Goal: Find specific page/section: Find specific page/section

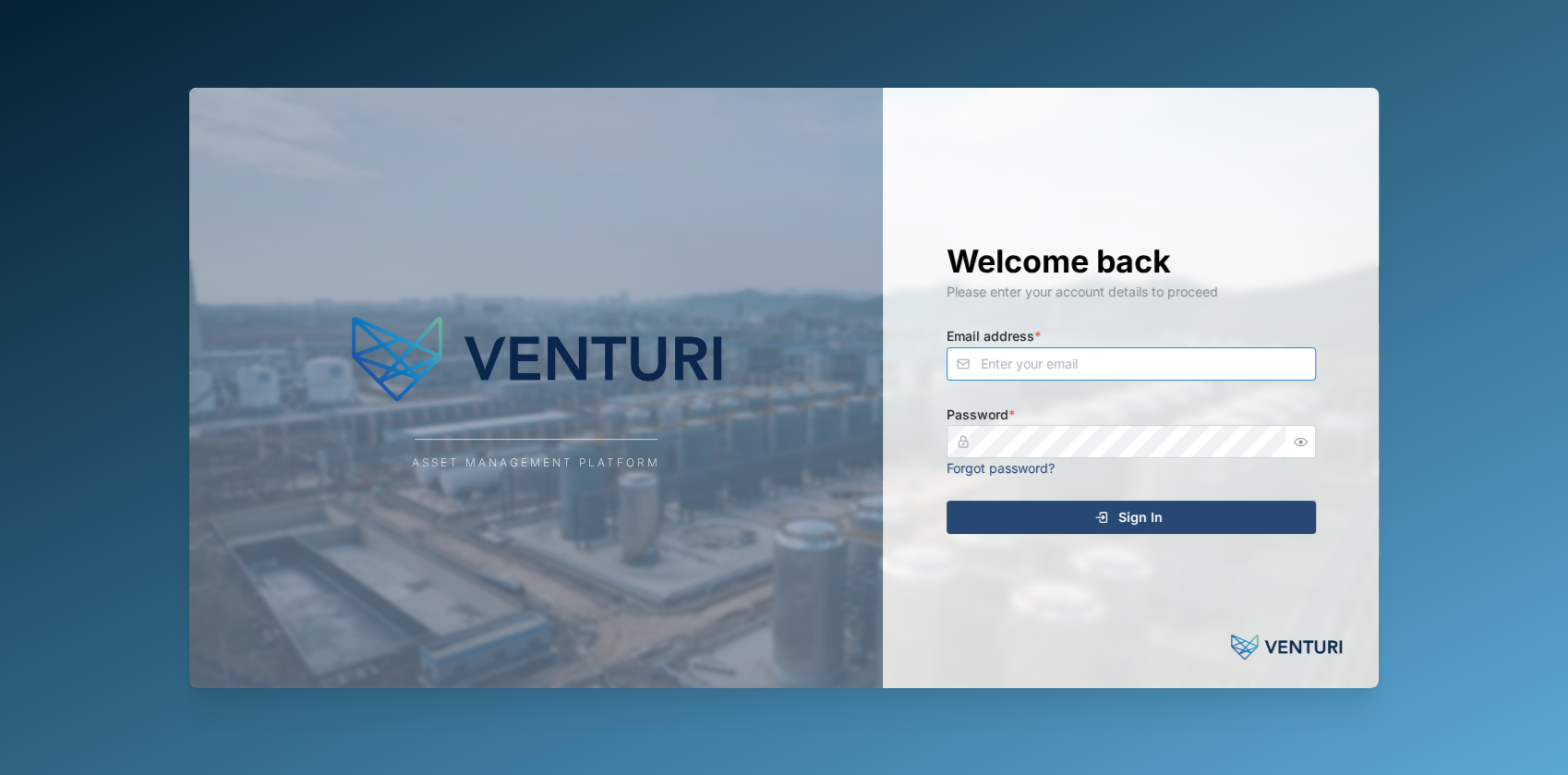
type input "[EMAIL_ADDRESS][DOMAIN_NAME]"
click at [1046, 512] on div "Sign In" at bounding box center [1128, 517] width 339 height 32
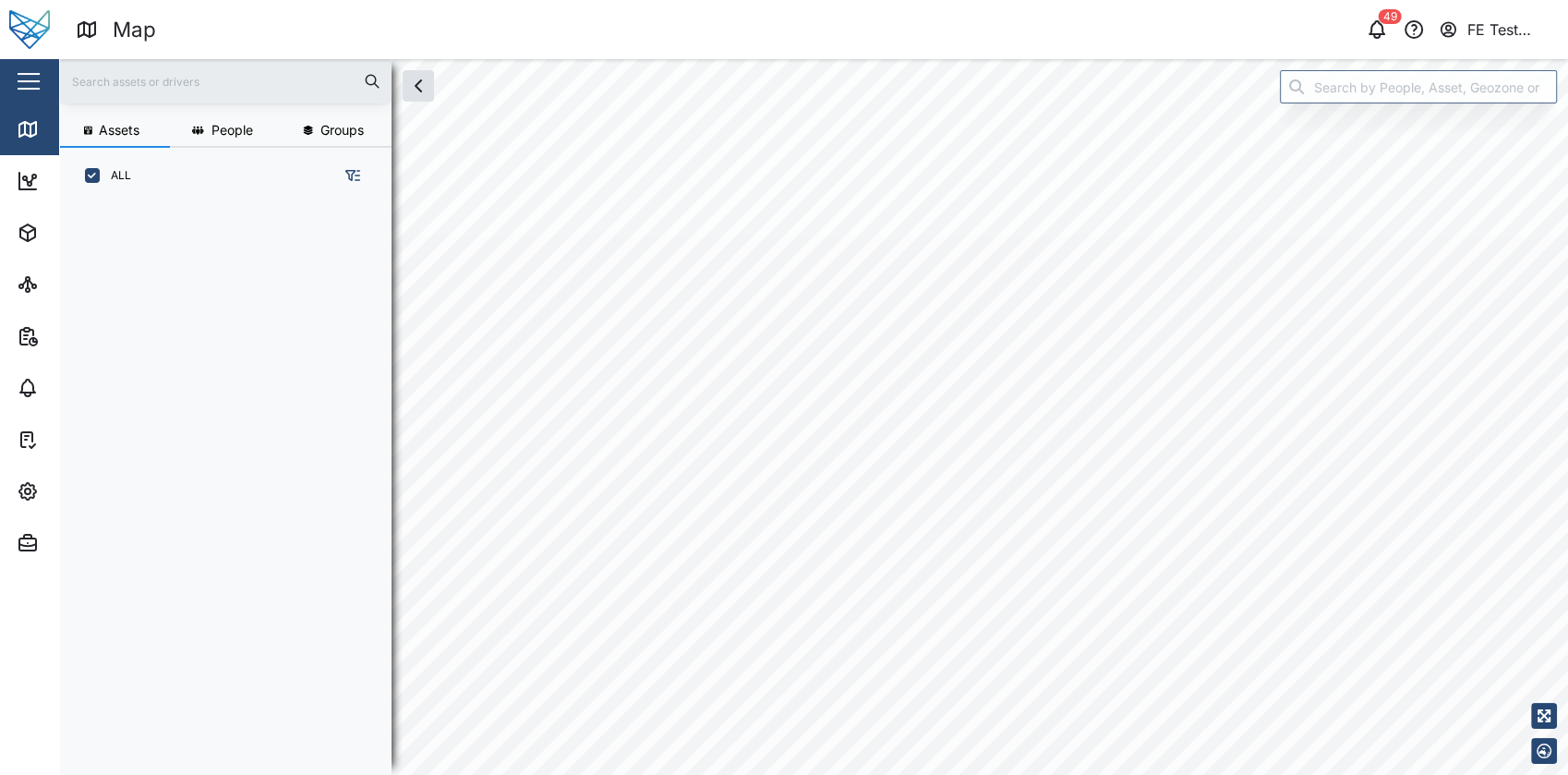
scroll to position [547, 287]
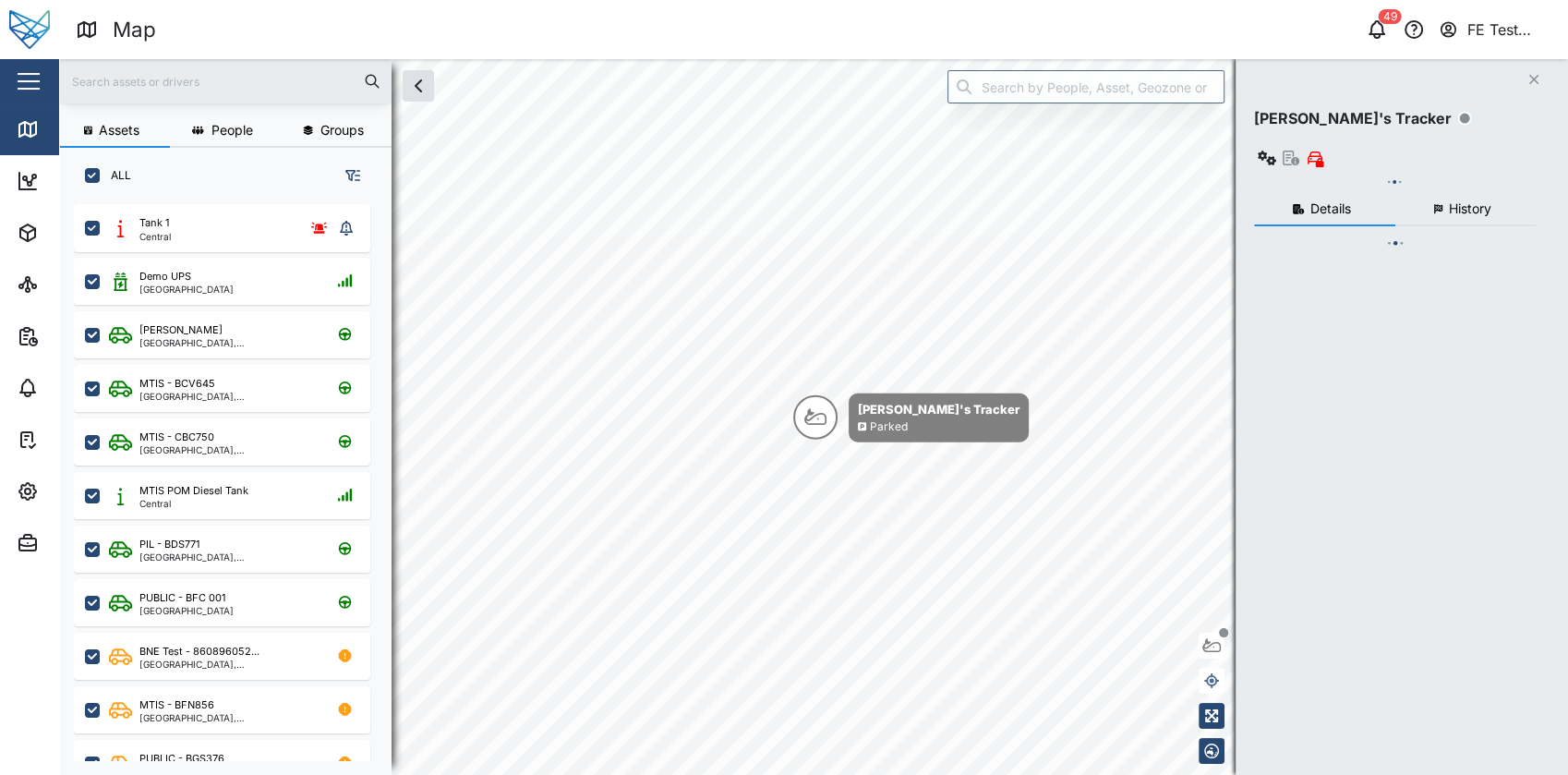
click at [33, 82] on button "button" at bounding box center [29, 82] width 32 height 32
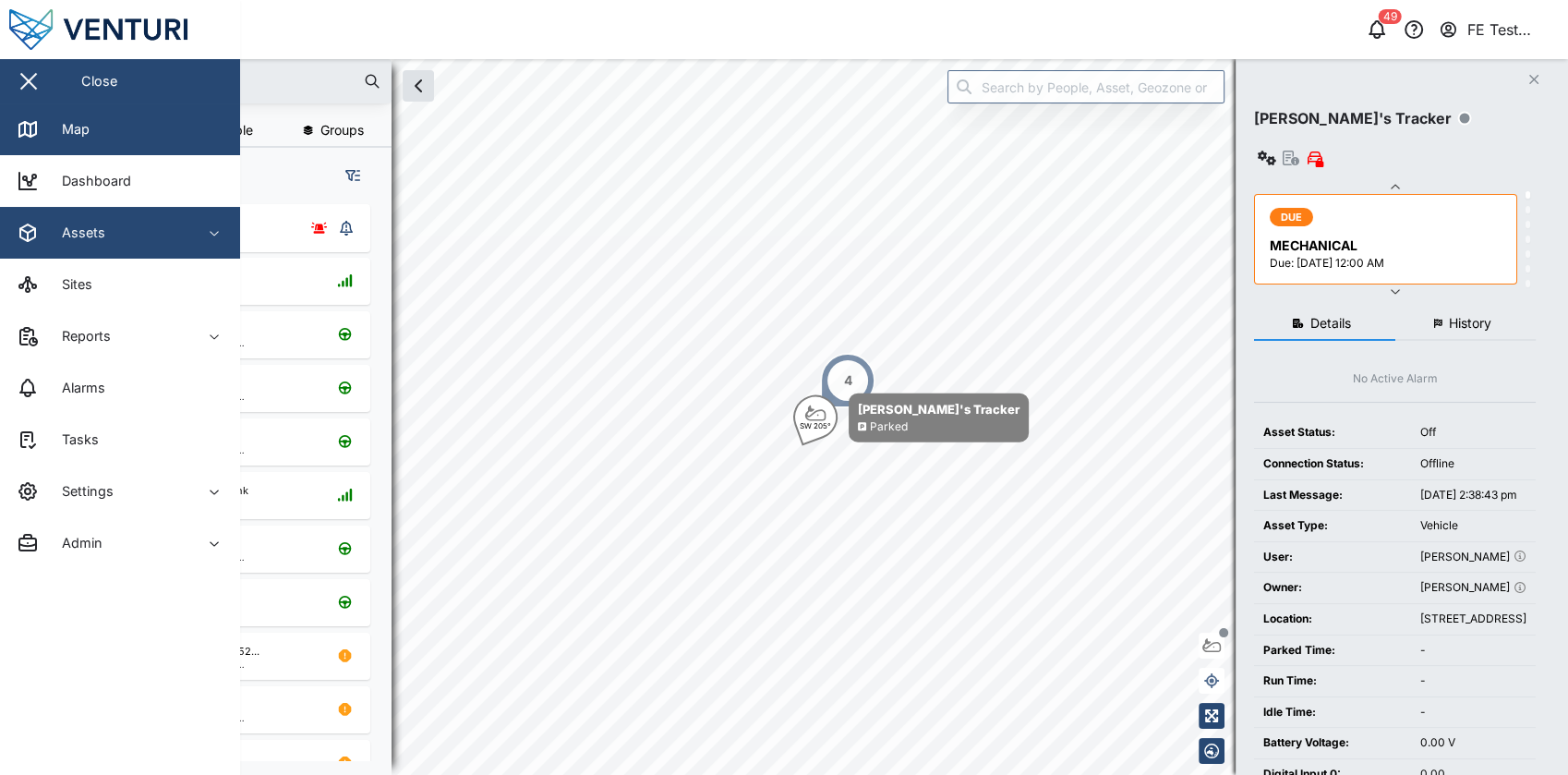
click at [140, 220] on span "Assets" at bounding box center [100, 233] width 168 height 52
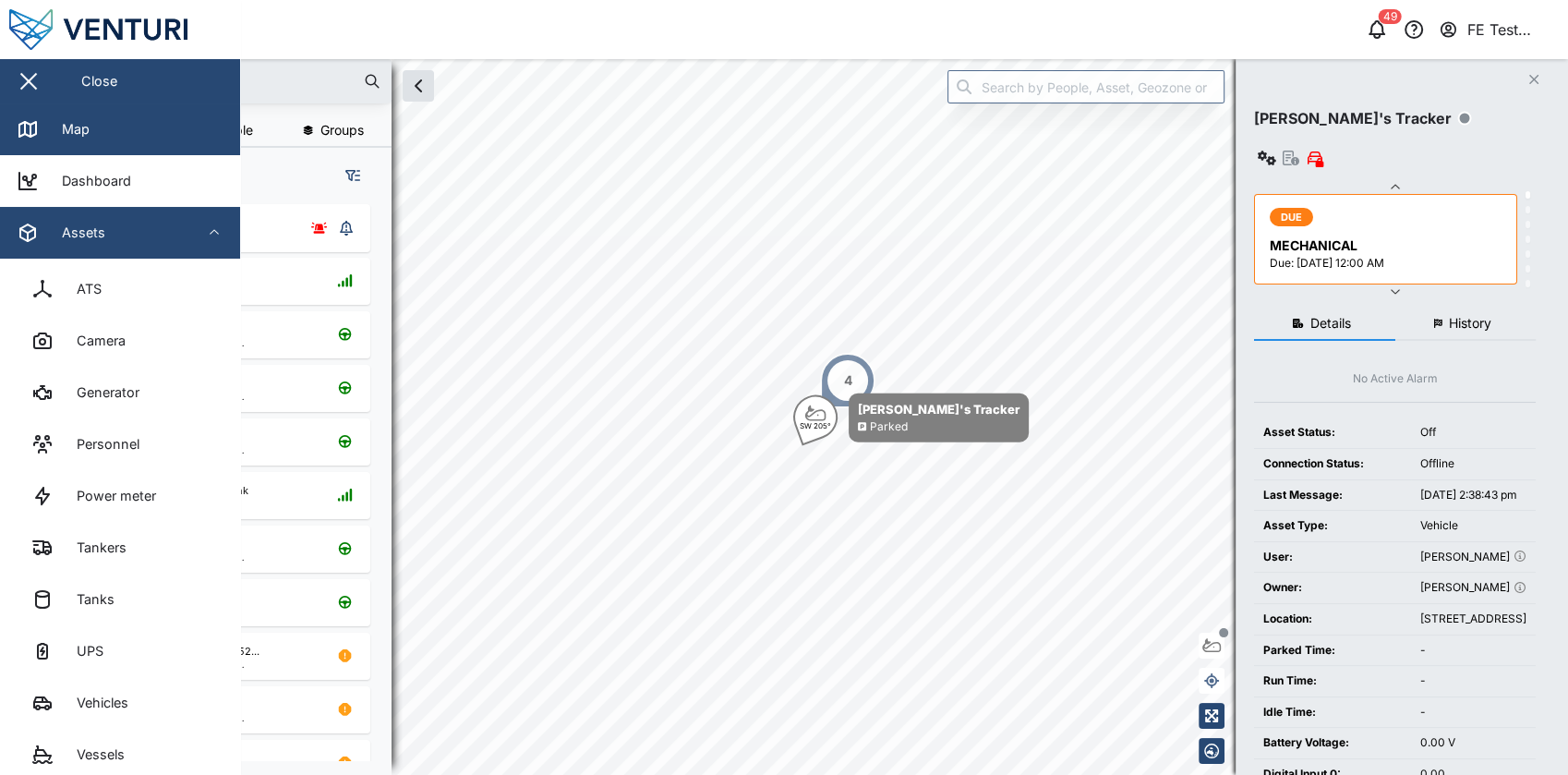
click at [140, 220] on span "Assets" at bounding box center [100, 233] width 168 height 52
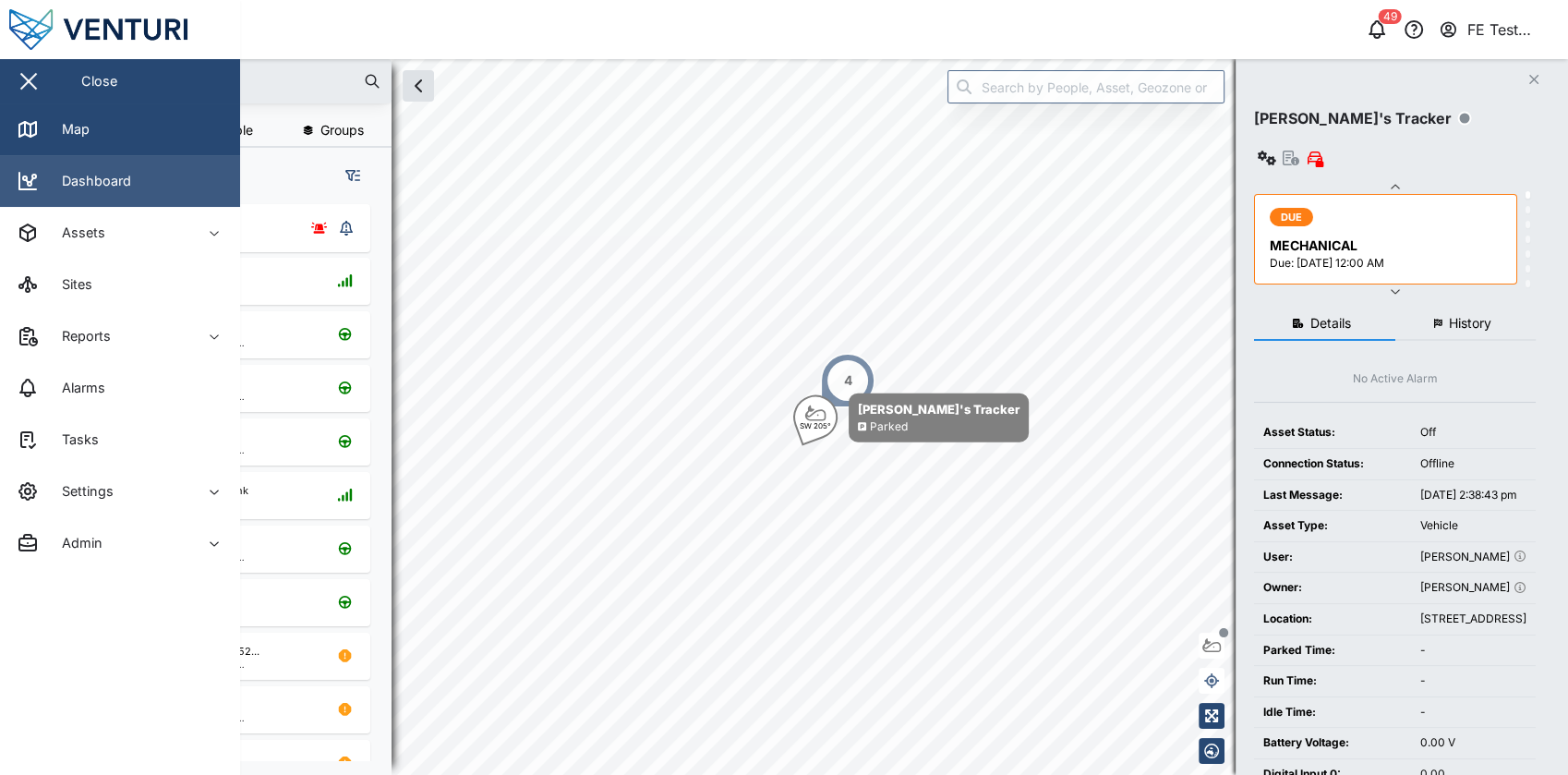
click at [180, 183] on link "Dashboard" at bounding box center [120, 181] width 240 height 52
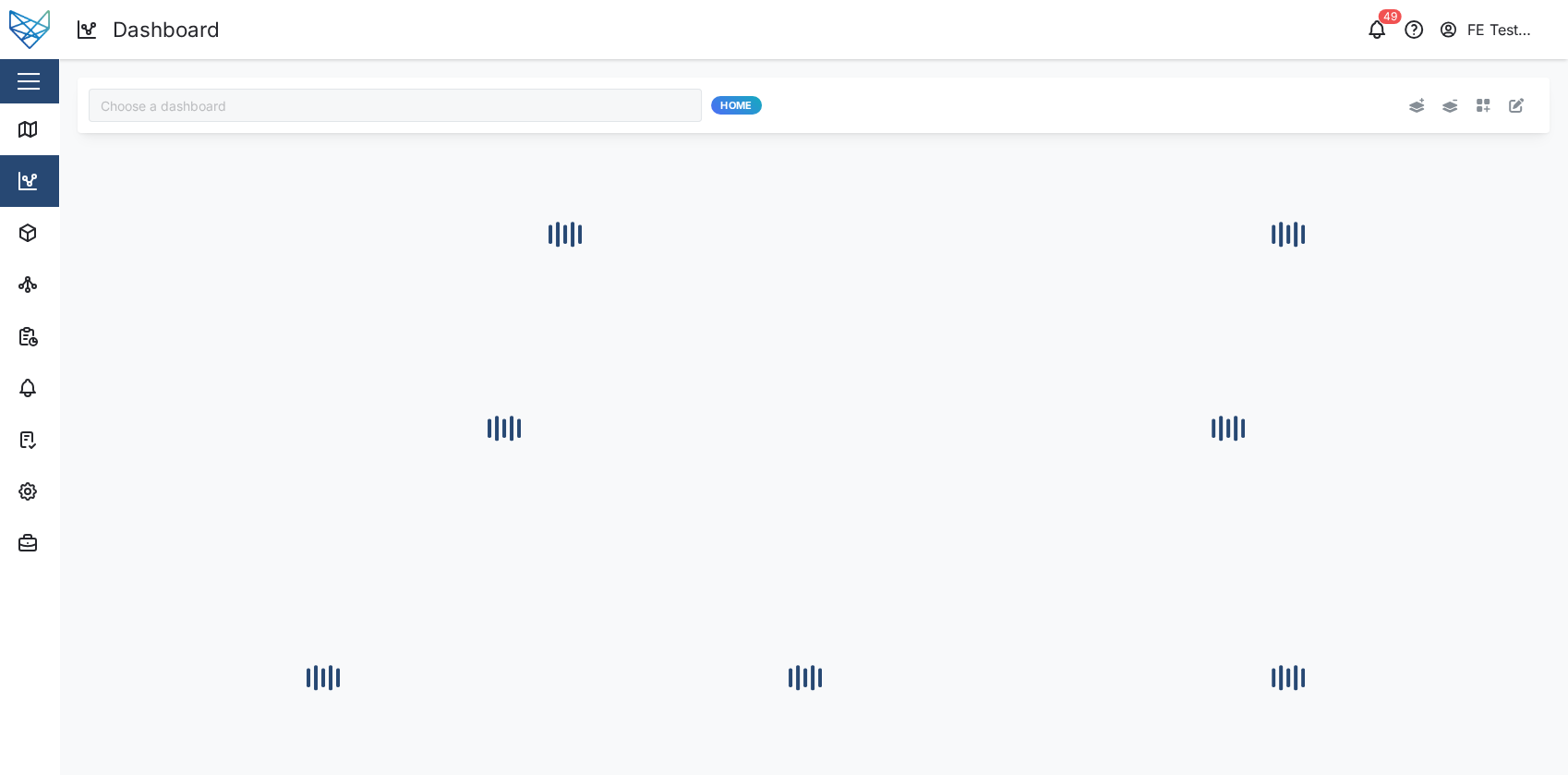
type input "Julz Dashboard"
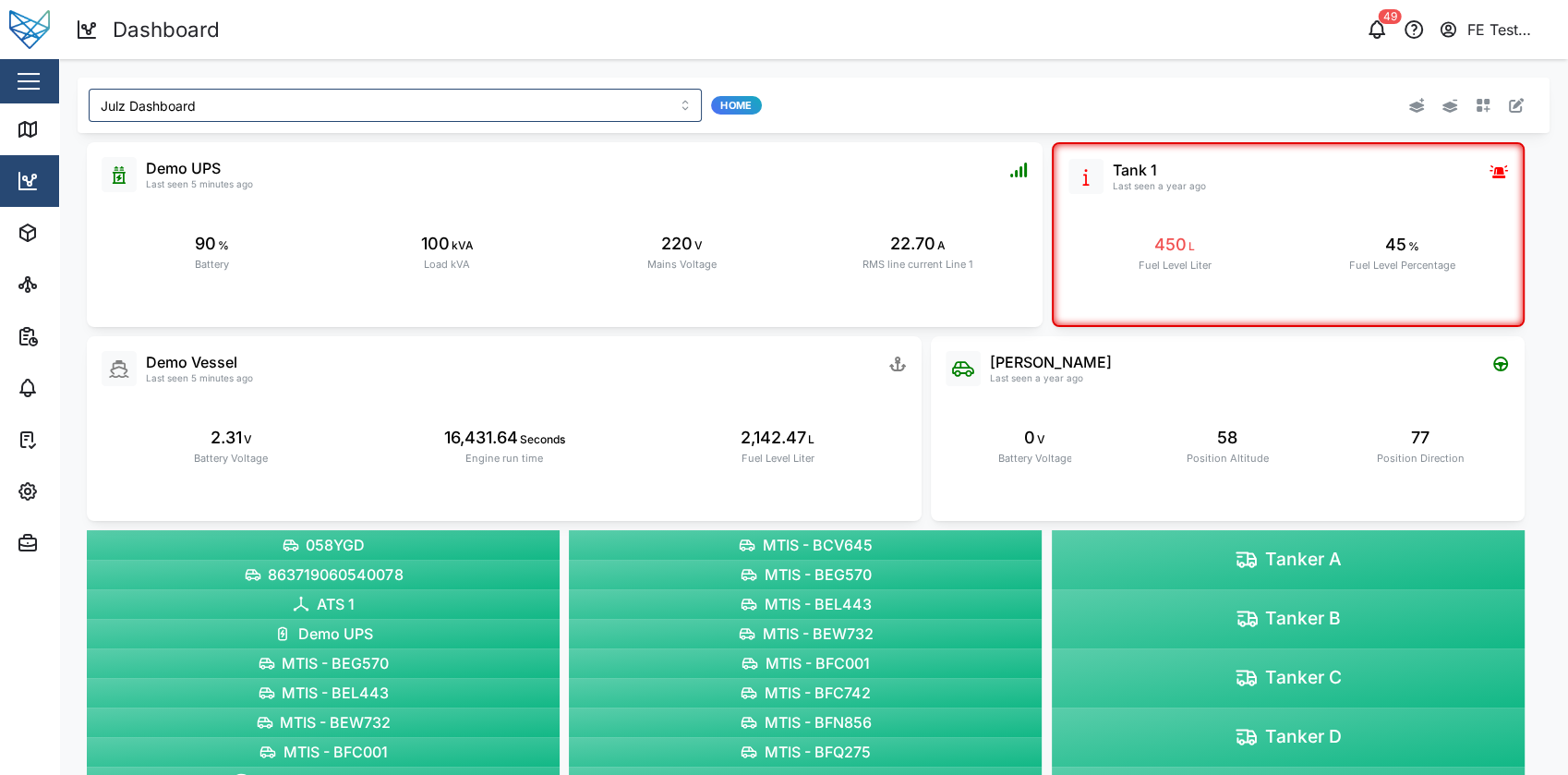
click at [52, 77] on div "Close" at bounding box center [120, 82] width 240 height 45
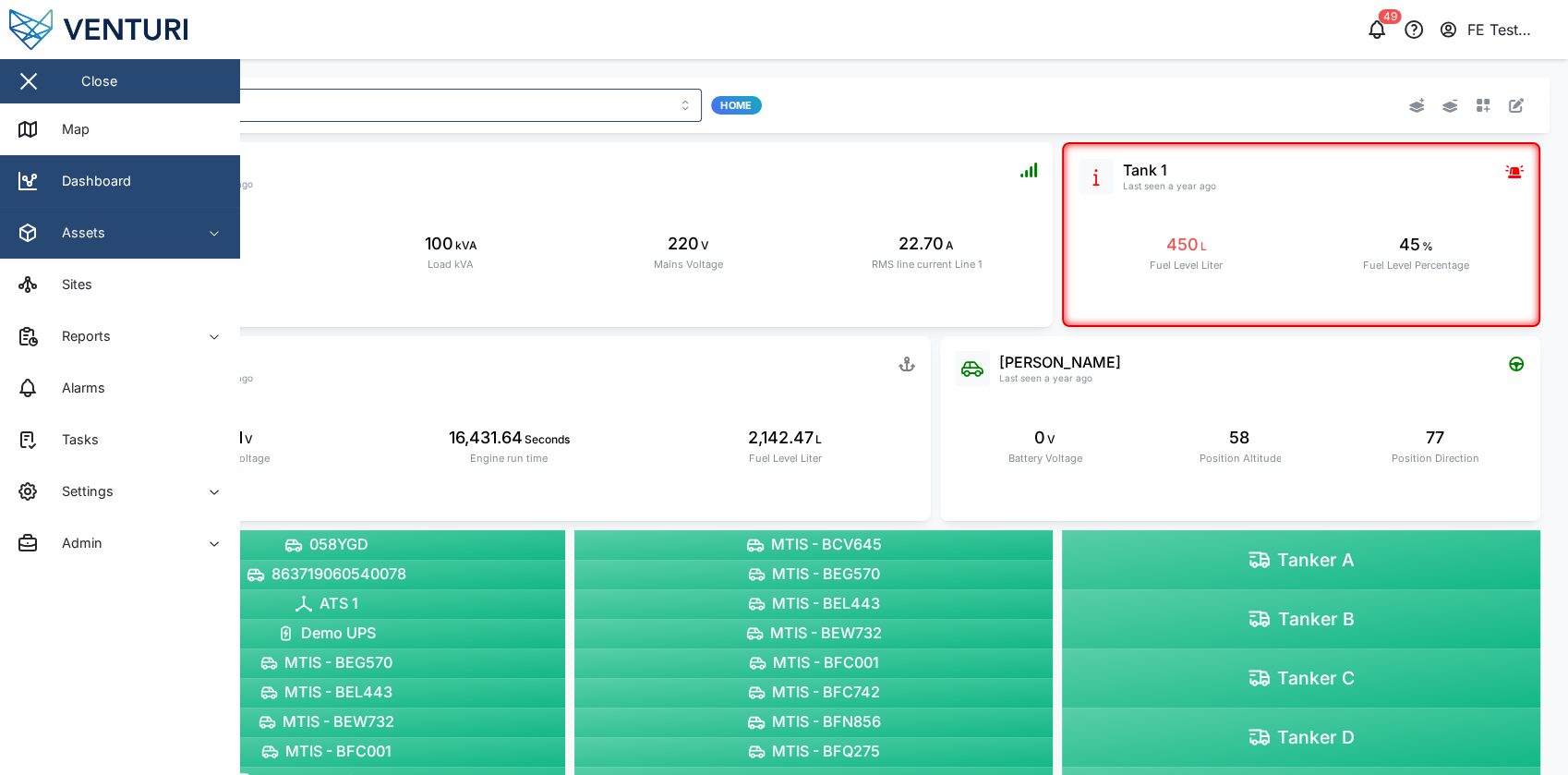
click at [130, 247] on span "Assets" at bounding box center [100, 233] width 168 height 52
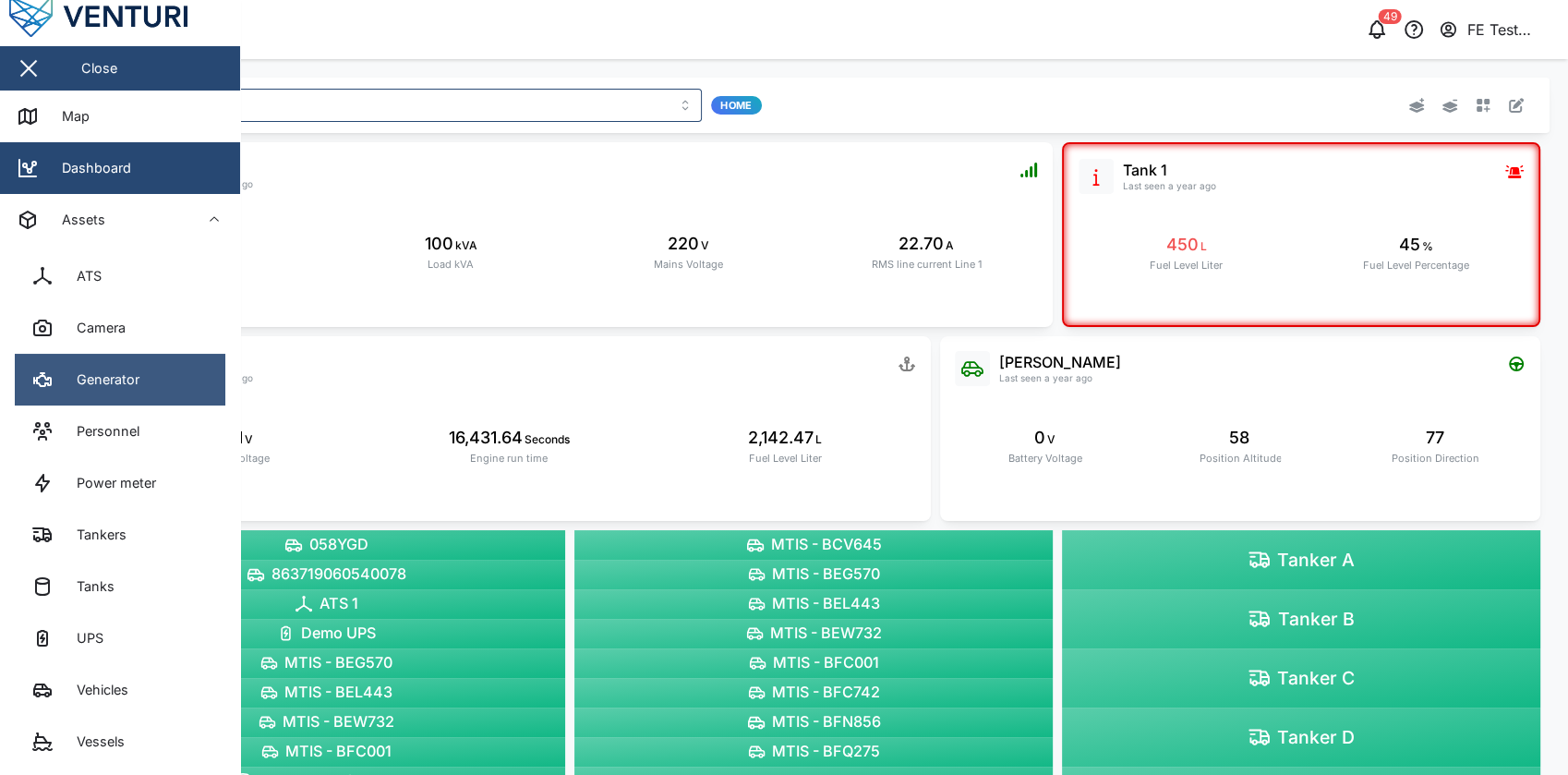
scroll to position [21, 0]
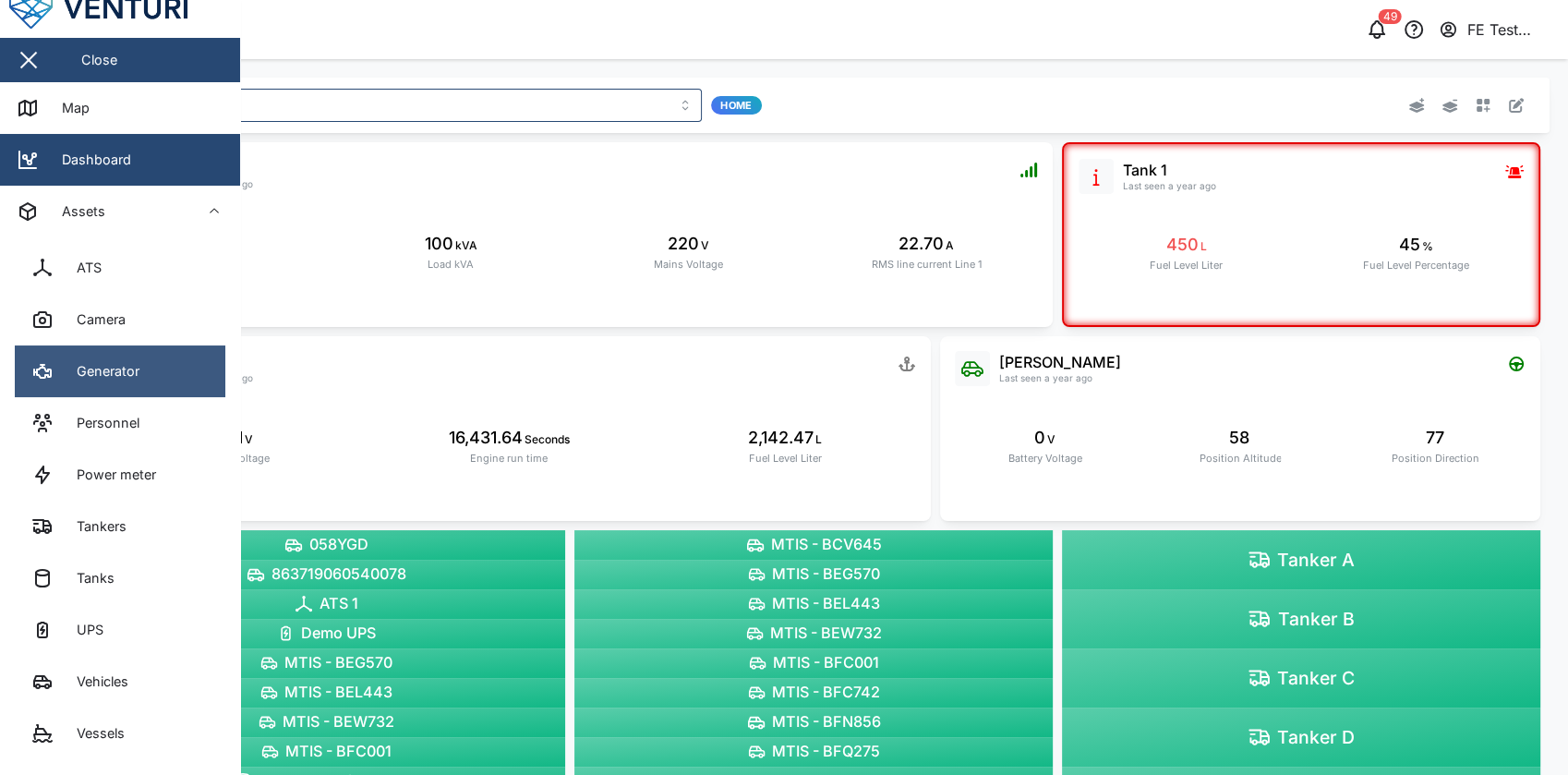
click at [135, 371] on div "Generator" at bounding box center [101, 371] width 76 height 20
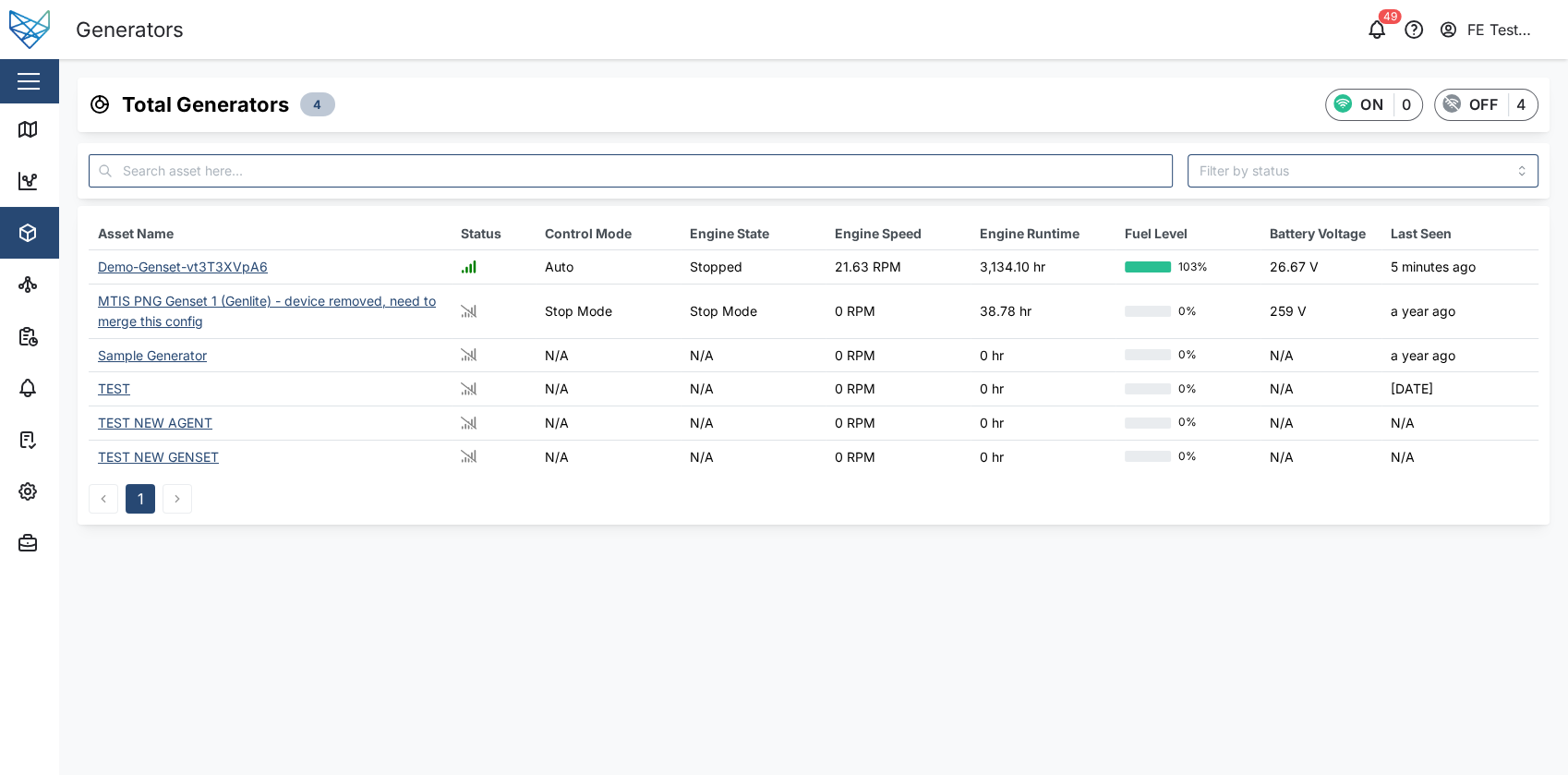
click at [179, 264] on div "Demo-Genset-vt3T3XVpA6" at bounding box center [182, 266] width 170 height 16
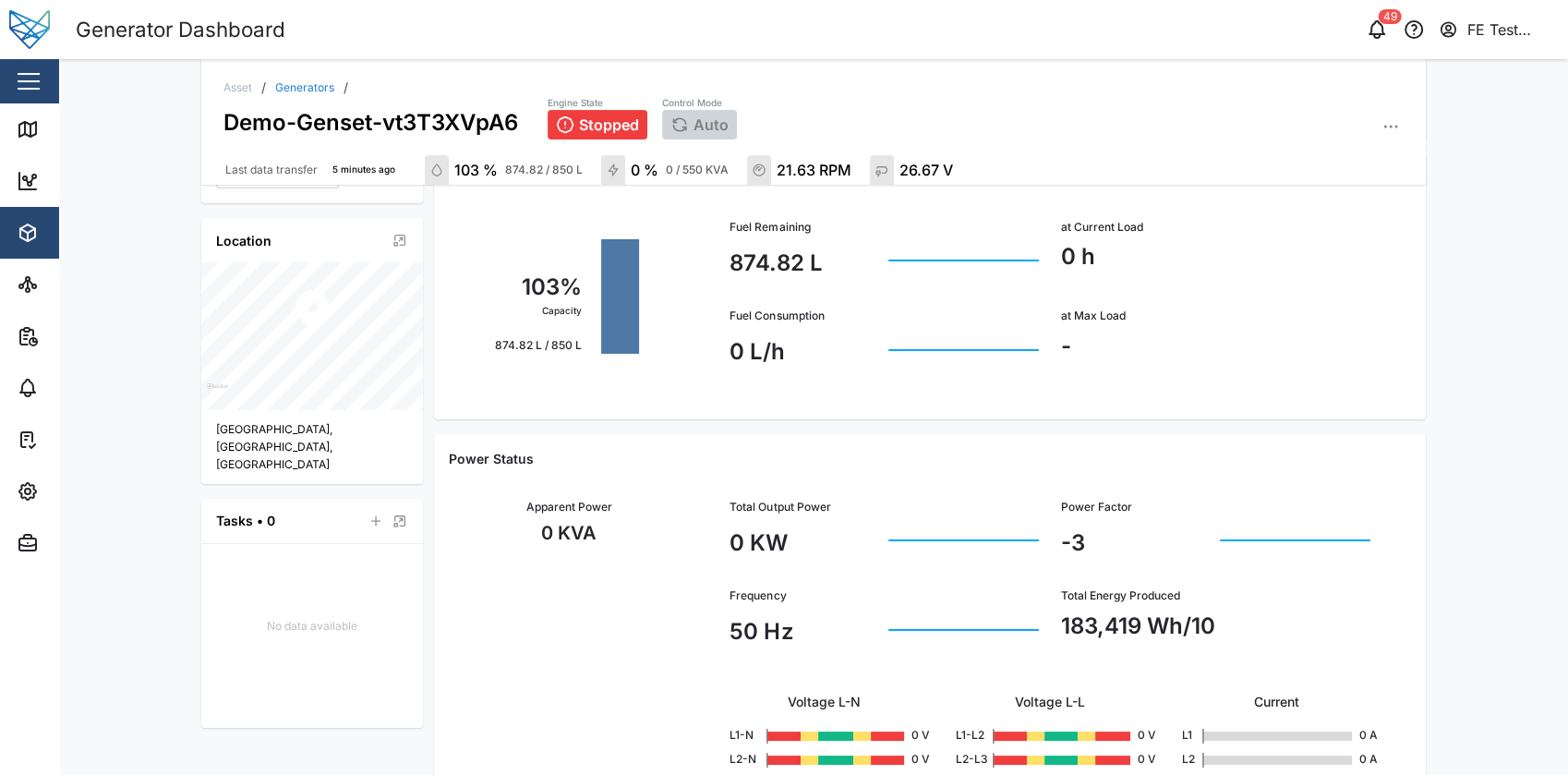
scroll to position [767, 0]
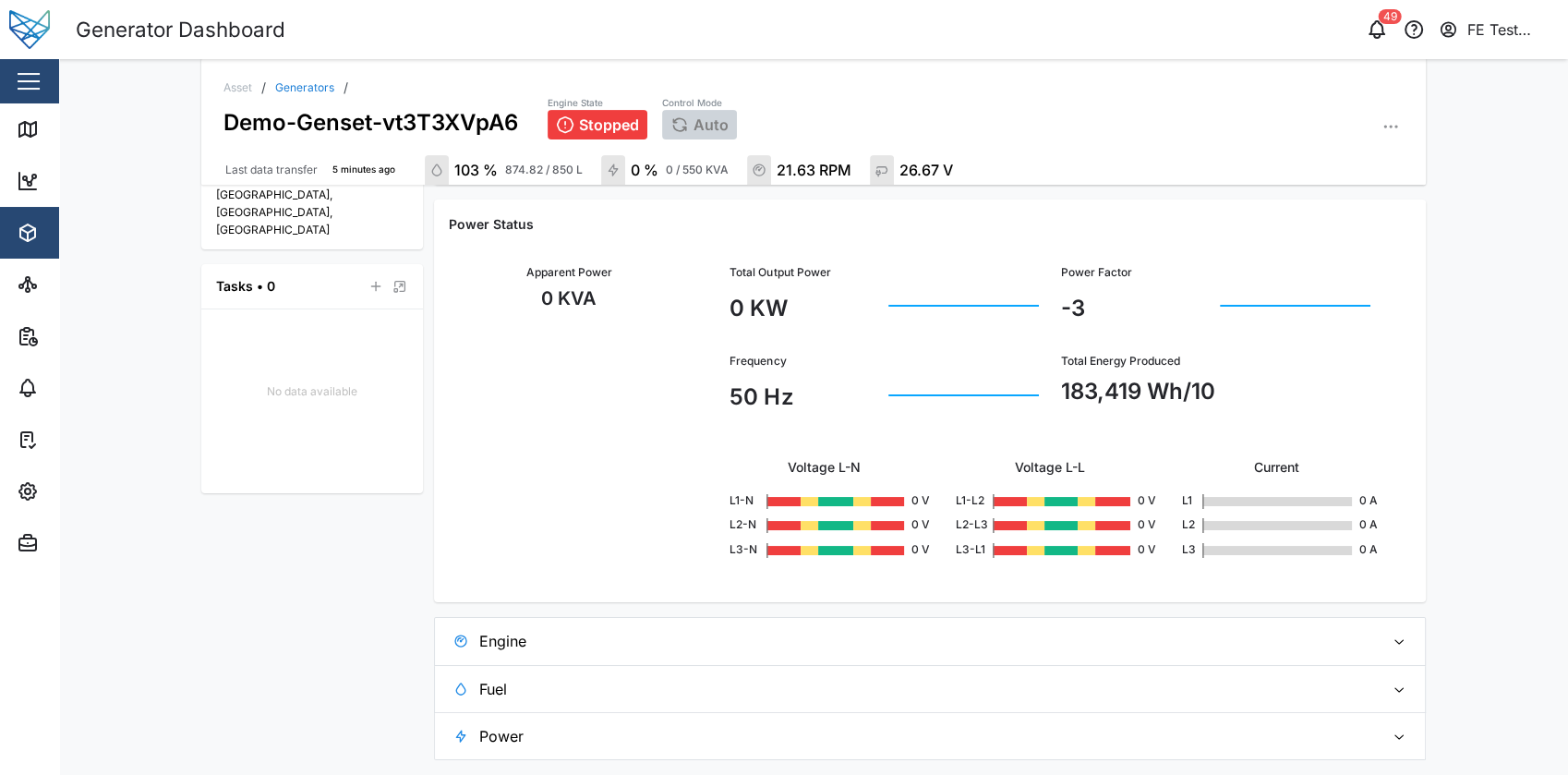
click at [652, 658] on span "Engine" at bounding box center [924, 641] width 890 height 47
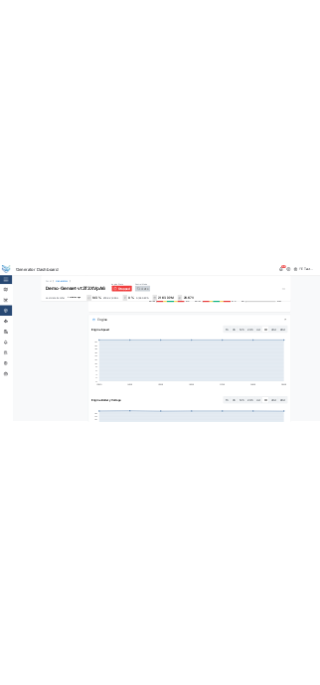
scroll to position [1217, 0]
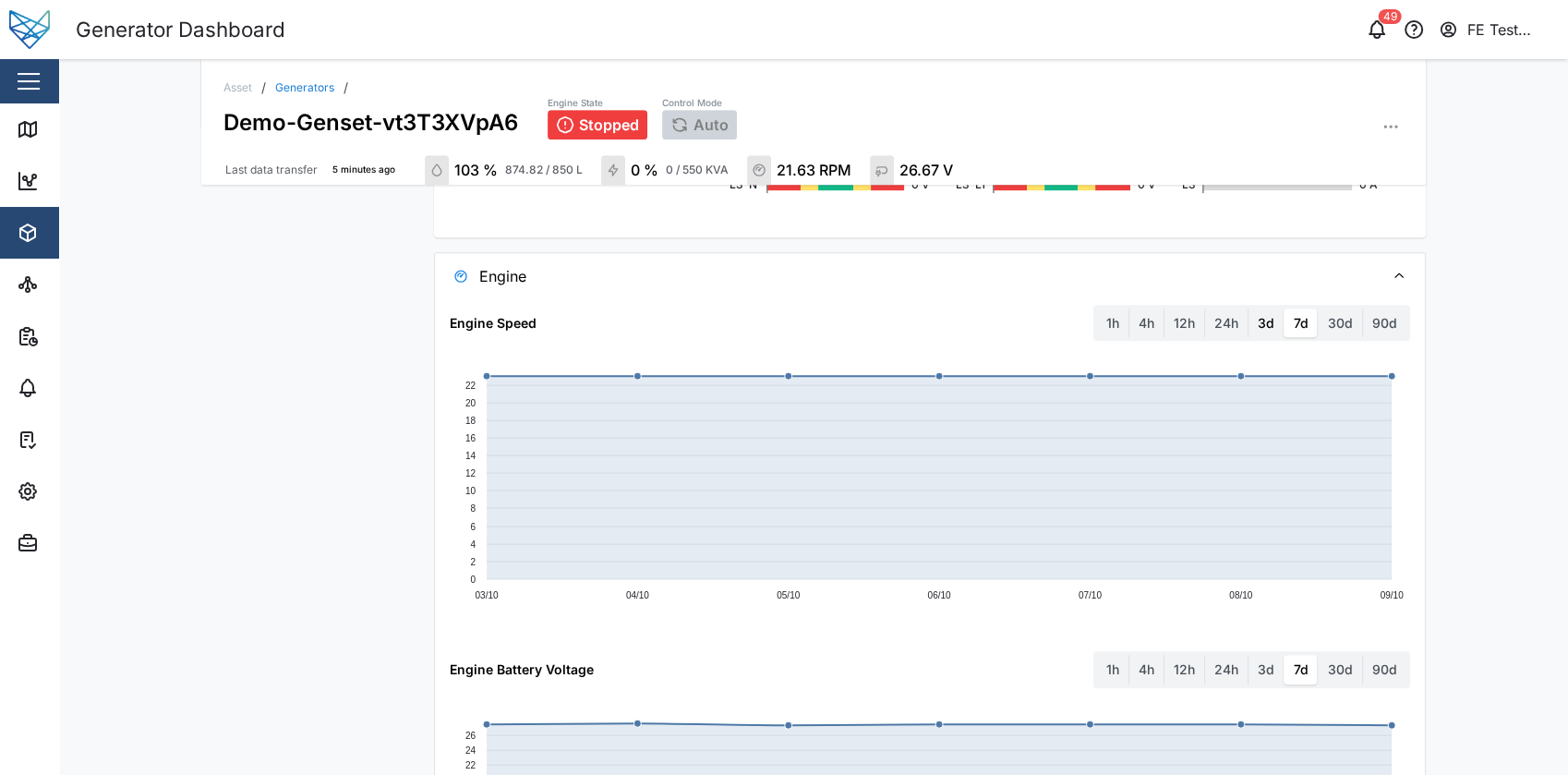
click at [1265, 319] on label "3d" at bounding box center [1267, 324] width 35 height 30
click at [1249, 309] on days "3d" at bounding box center [1249, 309] width 0 height 0
click at [1241, 319] on label "24h" at bounding box center [1227, 324] width 43 height 30
click at [1205, 309] on hours "24h" at bounding box center [1205, 309] width 0 height 0
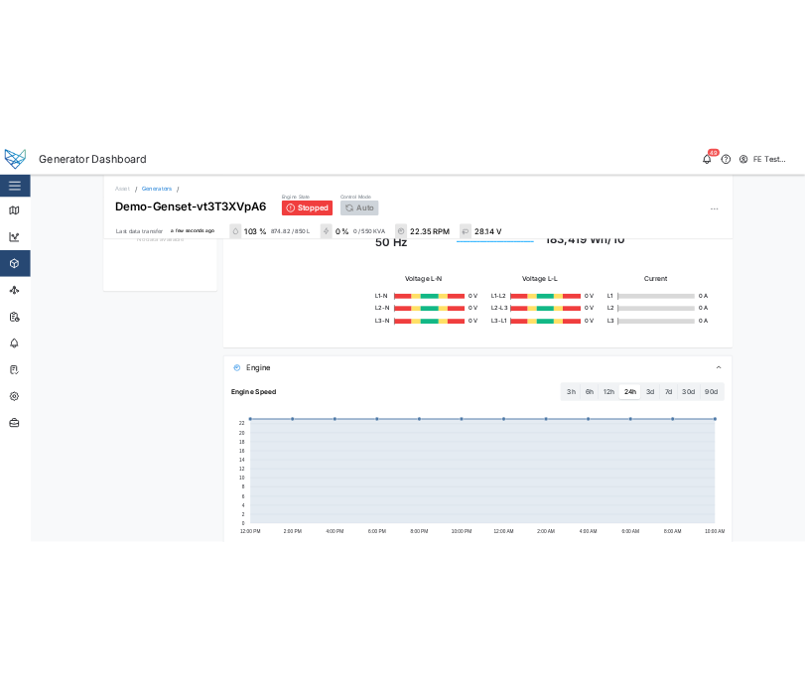
scroll to position [1042, 0]
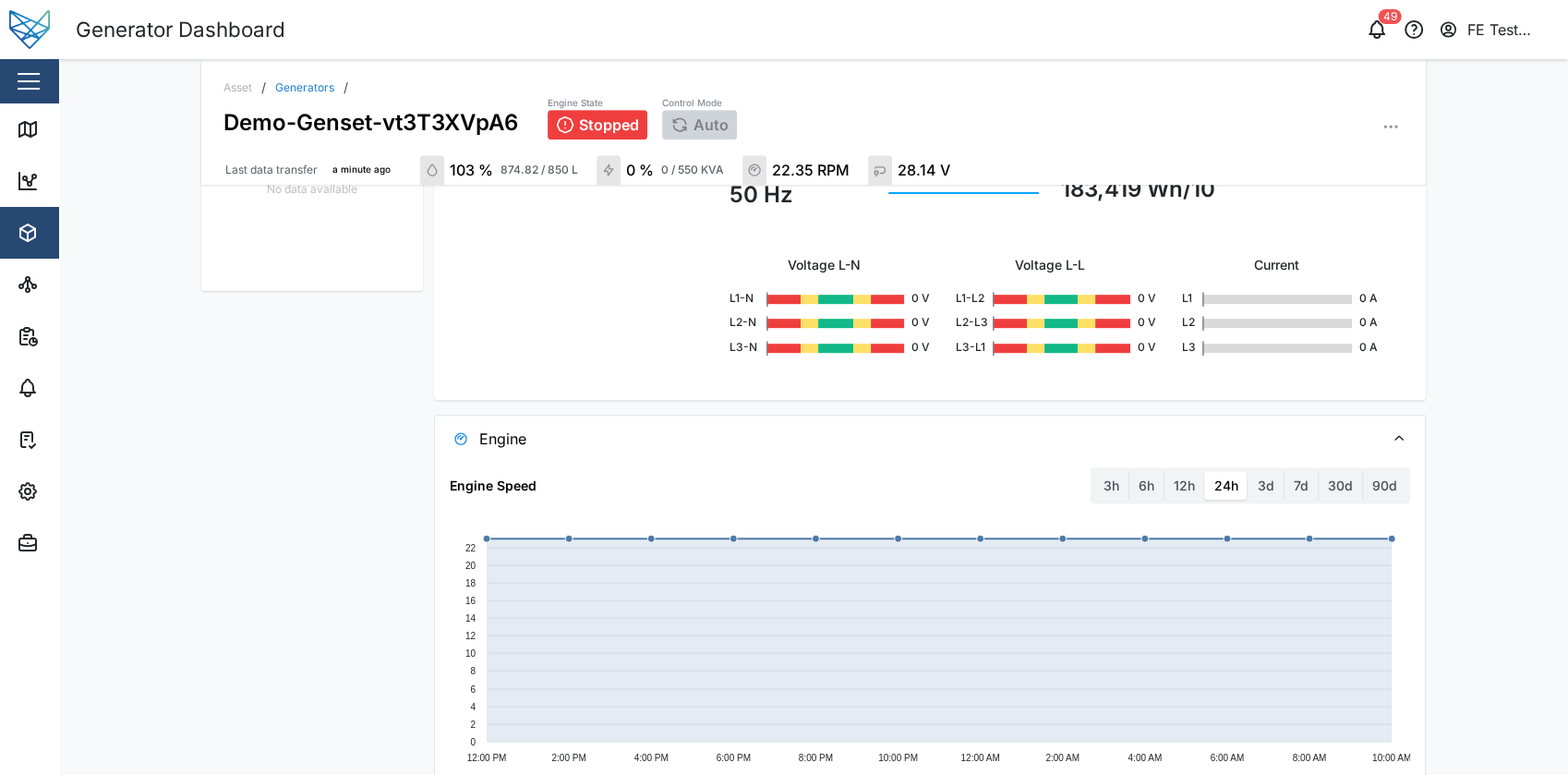
click at [1420, 484] on div "Last data transfer a minute ago Total Asset Runtime 3134.10 hr Asset Details FU…" at bounding box center [814, 585] width 1255 height 2740
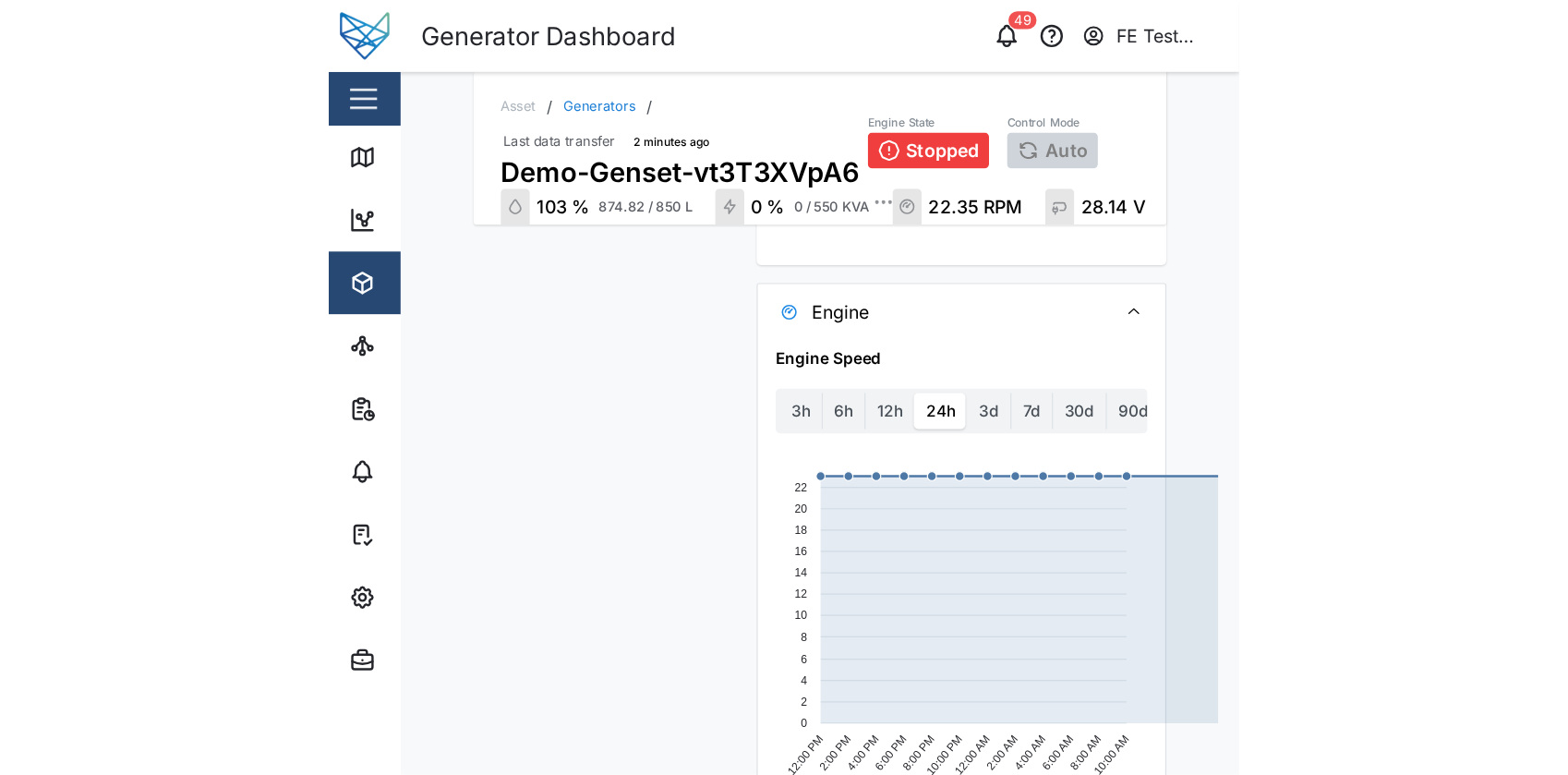
scroll to position [2148, 0]
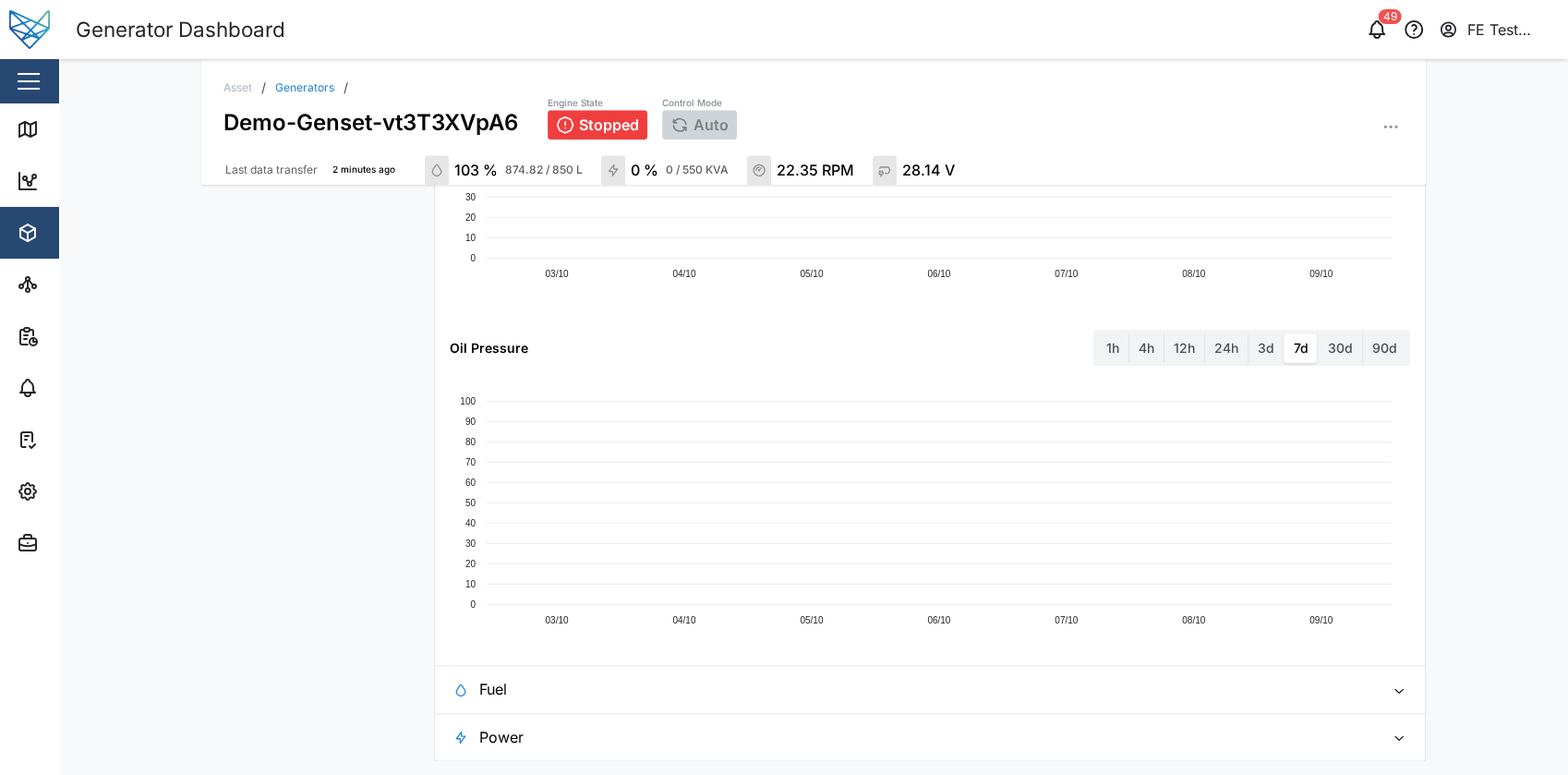
click at [1463, 295] on div "Asset / Generators / Demo-Genset-vt3T3XVpA6 Engine State Stopped Control Mode A…" at bounding box center [814, 418] width 1509 height 716
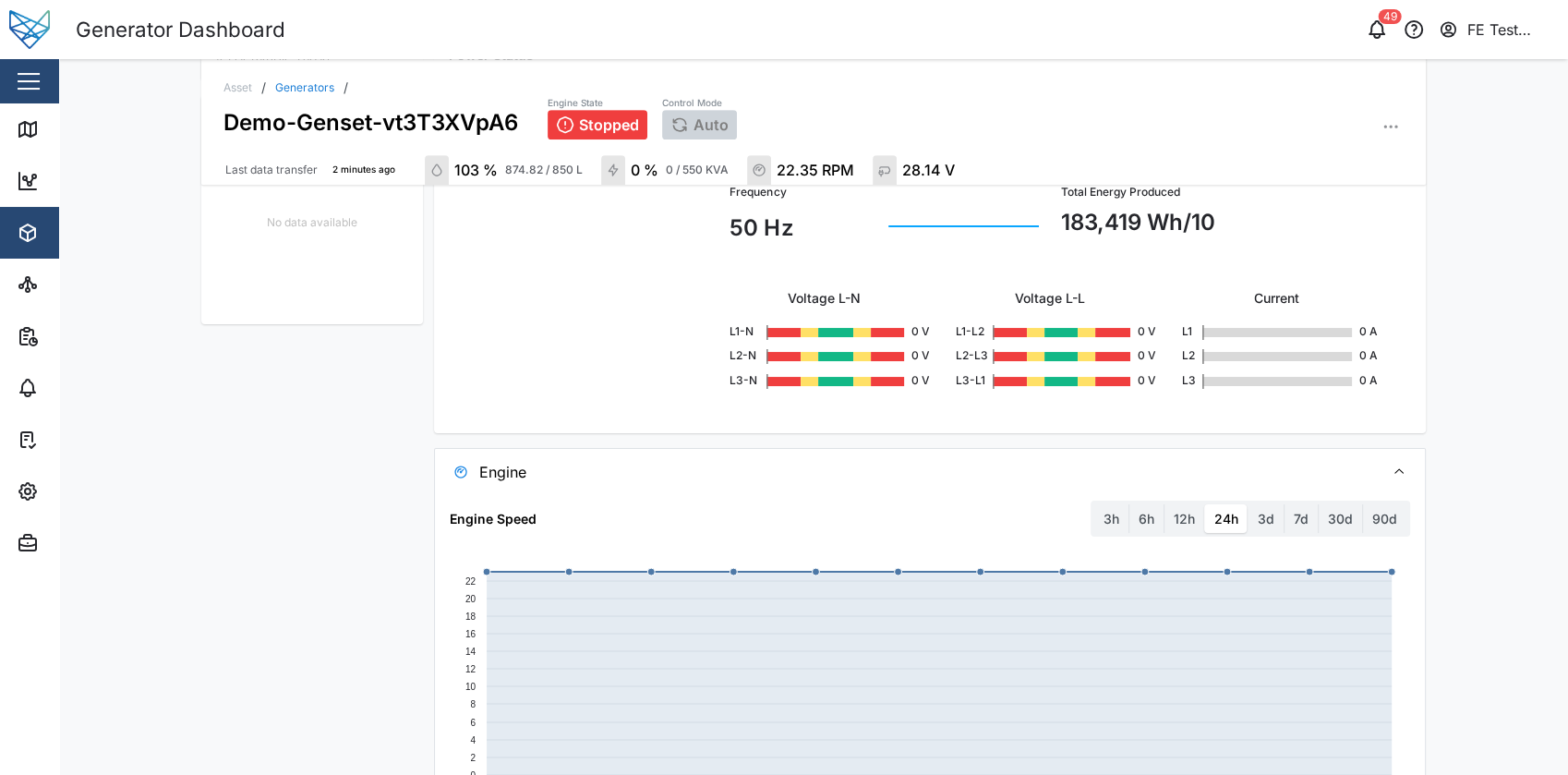
scroll to position [953, 0]
